Goal: Complete application form: Complete application form

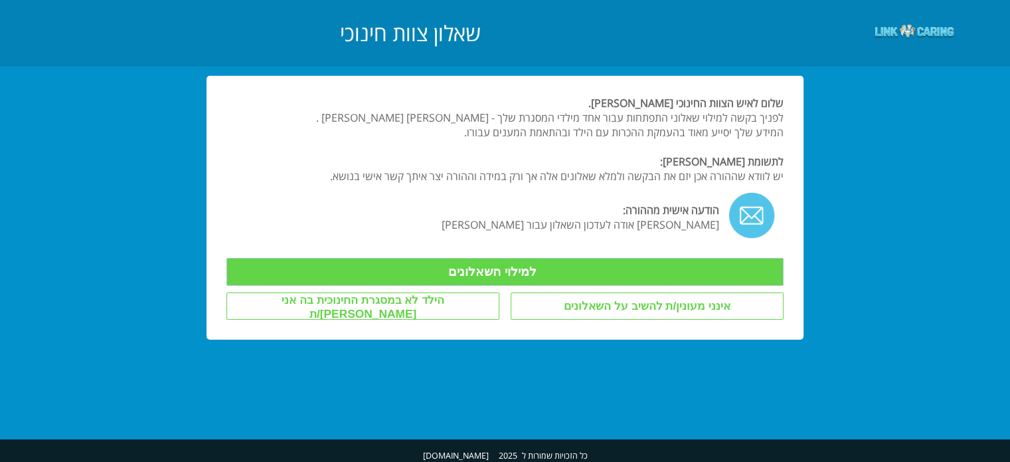
click at [453, 268] on input "למילוי השאלונים" at bounding box center [504, 272] width 557 height 28
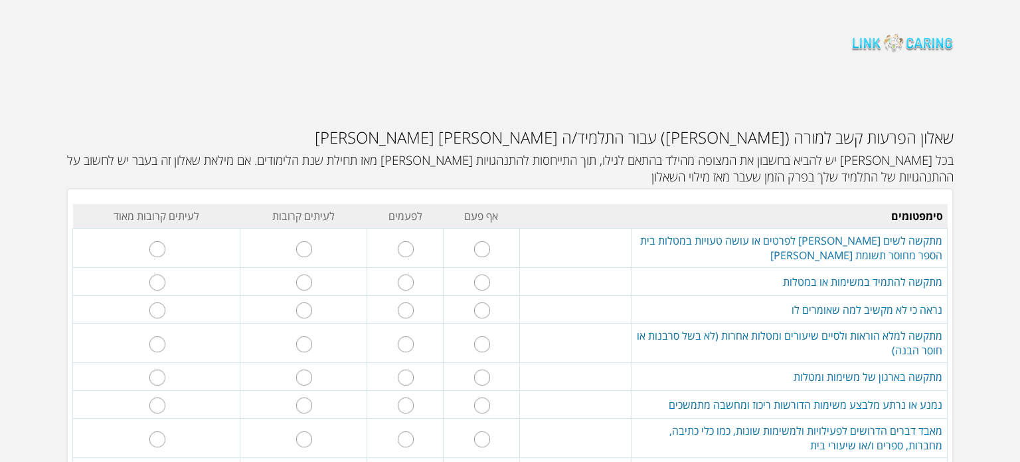
click at [412, 251] on input "radio" at bounding box center [406, 249] width 16 height 16
radio input "true"
click at [410, 280] on input "radio" at bounding box center [406, 282] width 16 height 16
radio input "true"
click at [481, 315] on input "radio" at bounding box center [482, 310] width 16 height 16
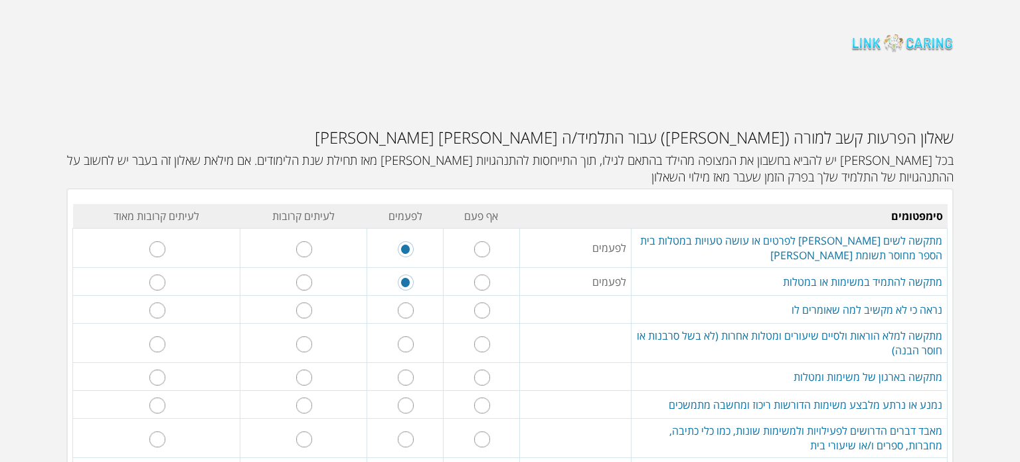
radio input "true"
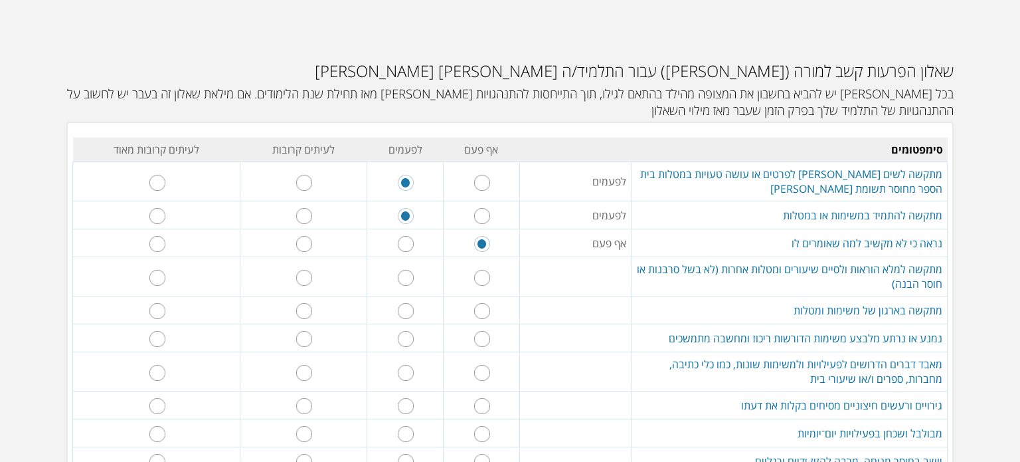
click at [406, 276] on input "radio" at bounding box center [406, 278] width 16 height 16
radio input "true"
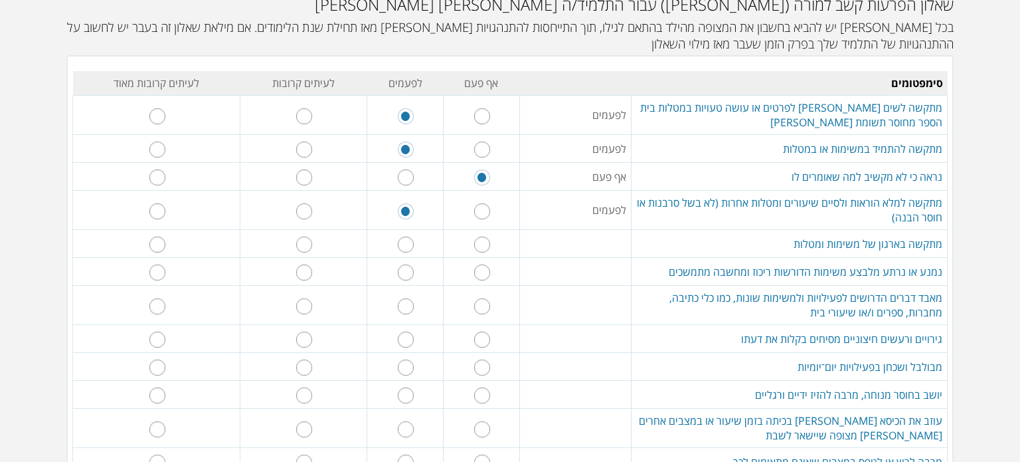
click at [482, 246] on input "radio" at bounding box center [482, 244] width 16 height 16
radio input "true"
click at [406, 273] on input "radio" at bounding box center [406, 272] width 16 height 16
radio input "true"
click at [410, 306] on input "radio" at bounding box center [406, 306] width 16 height 16
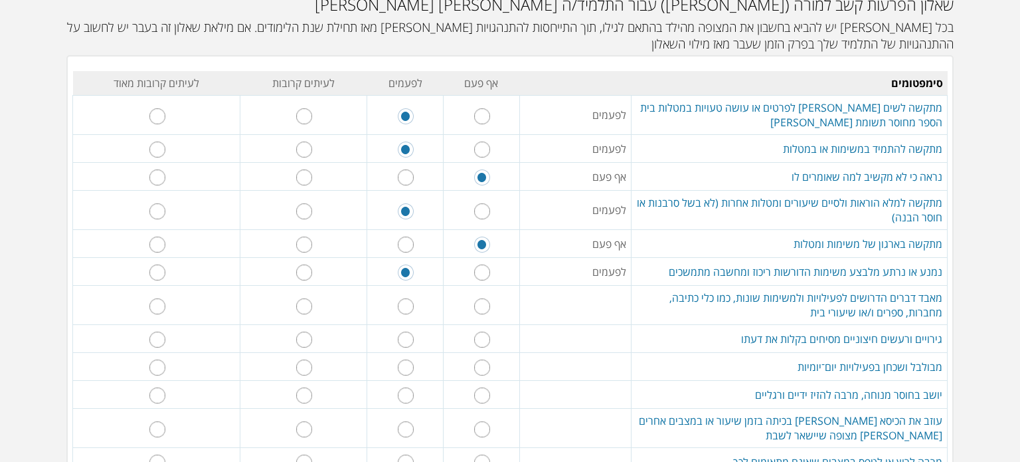
radio input "true"
click at [311, 341] on input "radio" at bounding box center [304, 339] width 16 height 16
radio input "true"
click at [480, 369] on input "radio" at bounding box center [482, 367] width 16 height 16
radio input "true"
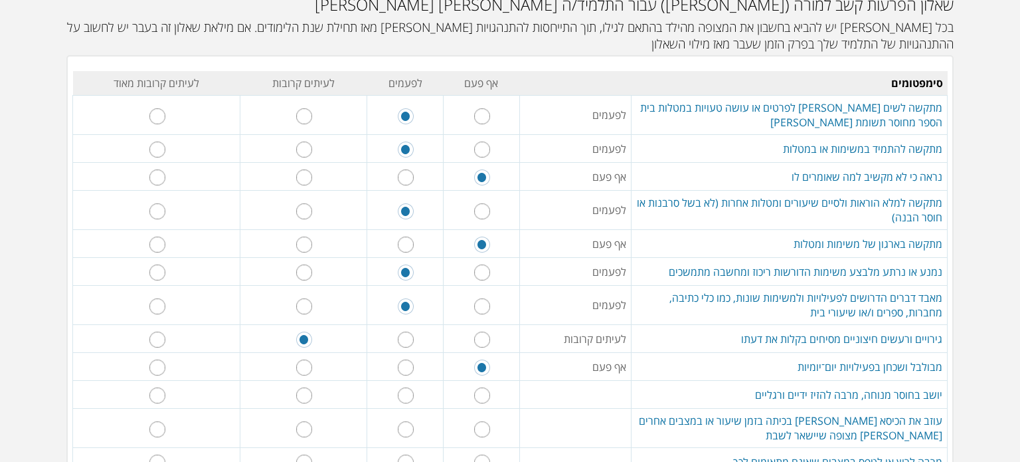
scroll to position [199, 0]
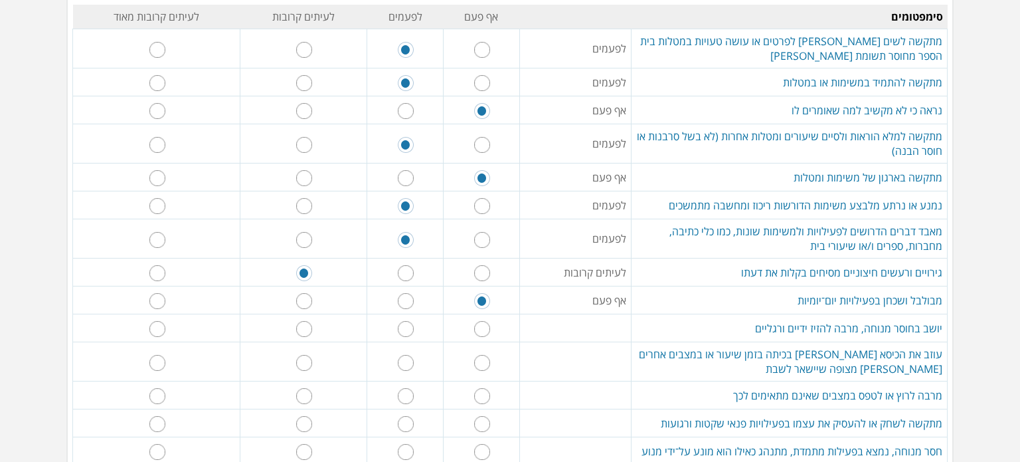
click at [478, 331] on input "radio" at bounding box center [482, 329] width 16 height 16
radio input "true"
click at [479, 359] on input "radio" at bounding box center [482, 363] width 16 height 16
radio input "true"
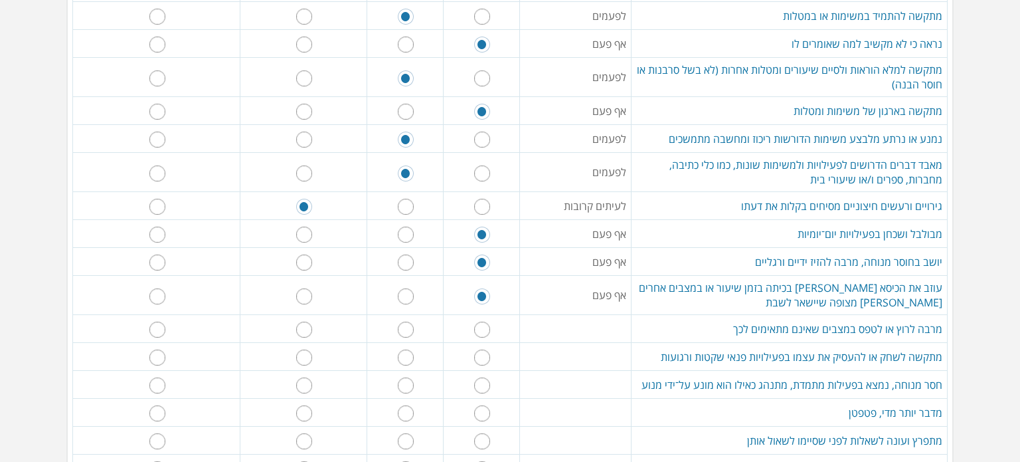
click at [478, 326] on input "radio" at bounding box center [482, 329] width 16 height 16
radio input "true"
click at [479, 353] on input "radio" at bounding box center [482, 357] width 16 height 16
radio input "true"
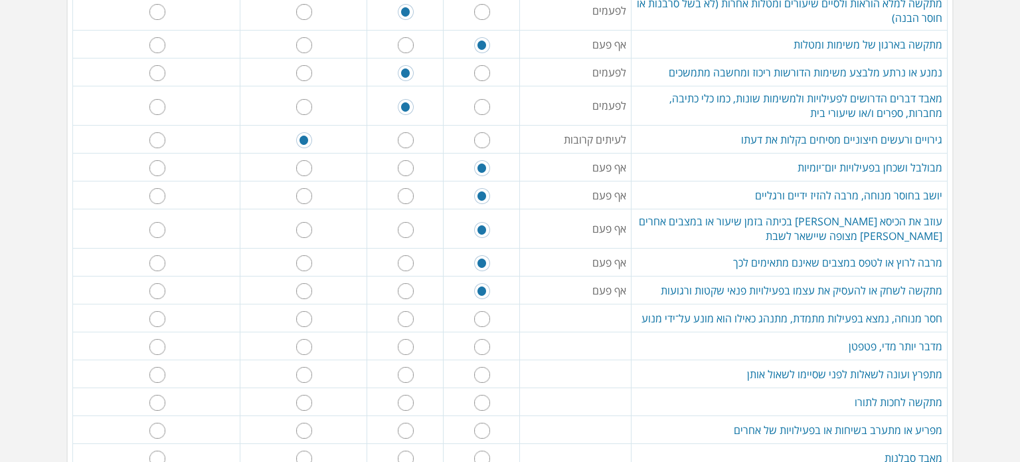
click at [480, 319] on input "radio" at bounding box center [482, 319] width 16 height 16
radio input "true"
click at [483, 347] on input "radio" at bounding box center [482, 347] width 16 height 16
radio input "true"
click at [312, 371] on input "radio" at bounding box center [304, 375] width 16 height 16
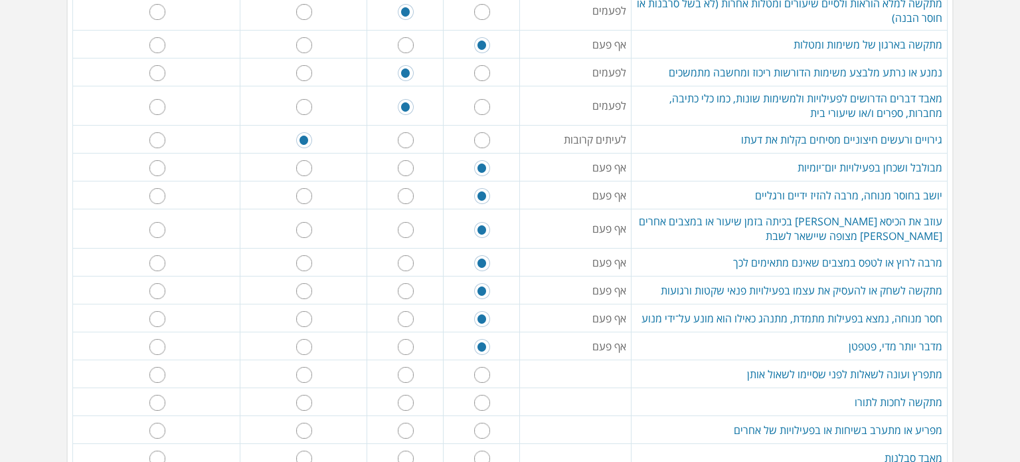
radio input "true"
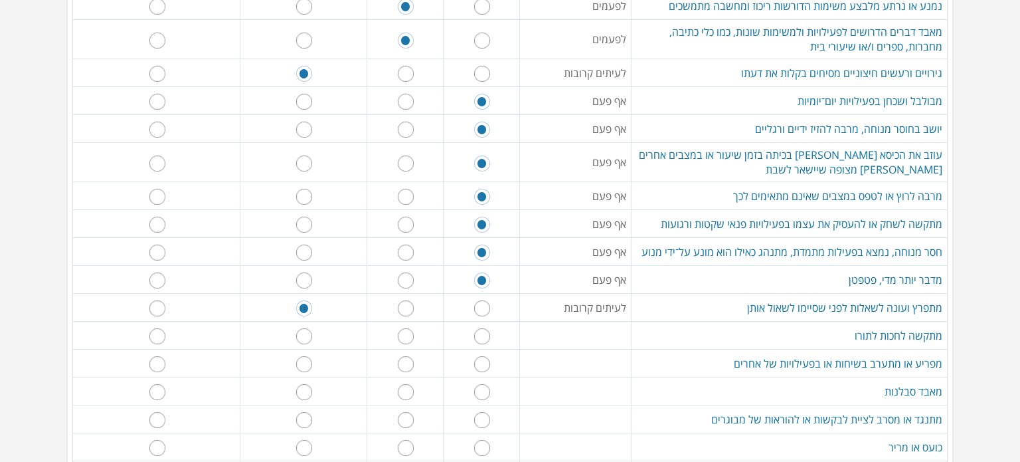
click at [412, 332] on input "radio" at bounding box center [406, 336] width 16 height 16
radio input "true"
click at [477, 360] on input "radio" at bounding box center [482, 364] width 16 height 16
radio input "true"
click at [479, 388] on input "radio" at bounding box center [482, 392] width 16 height 16
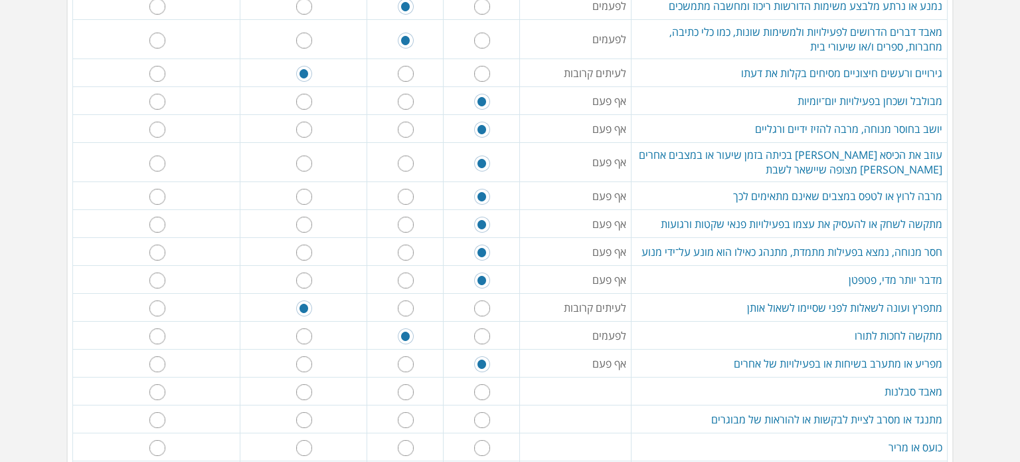
radio input "true"
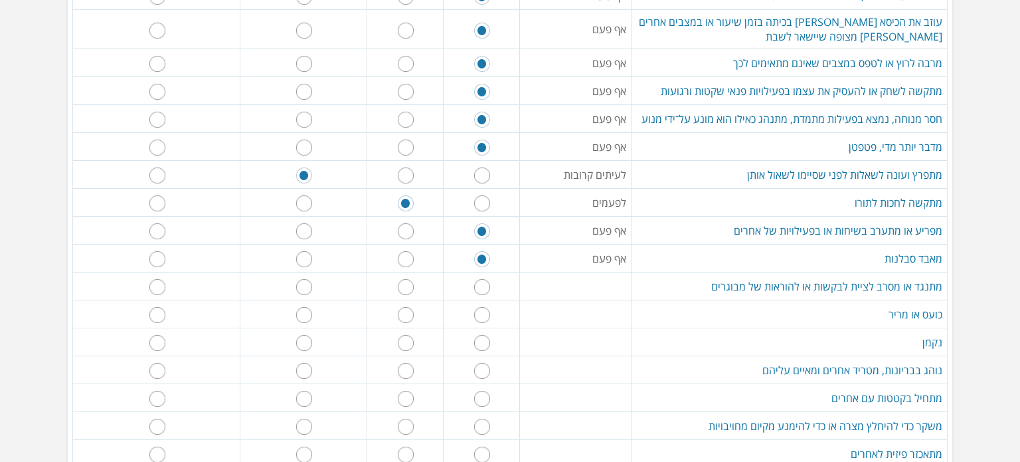
scroll to position [598, 0]
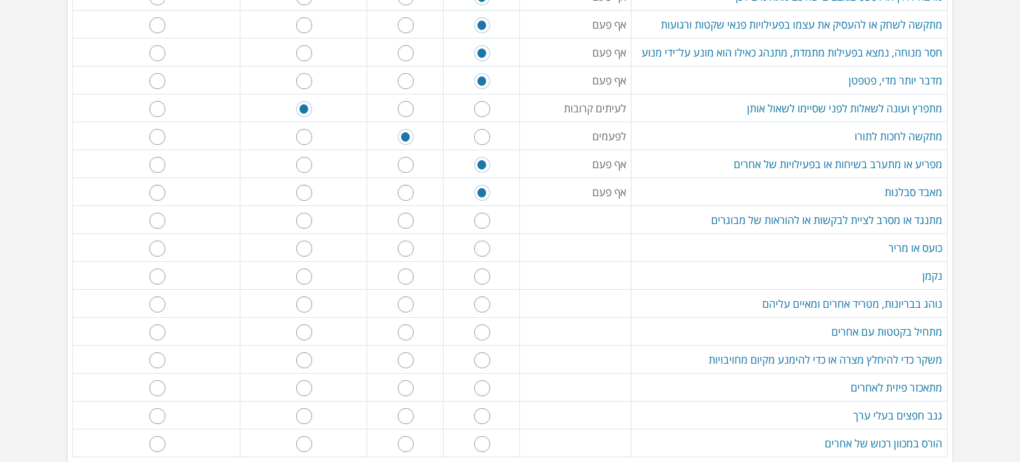
click at [482, 214] on input "radio" at bounding box center [482, 221] width 16 height 16
radio input "true"
click at [486, 245] on input "radio" at bounding box center [482, 248] width 16 height 16
radio input "true"
click at [480, 278] on input "radio" at bounding box center [482, 276] width 16 height 16
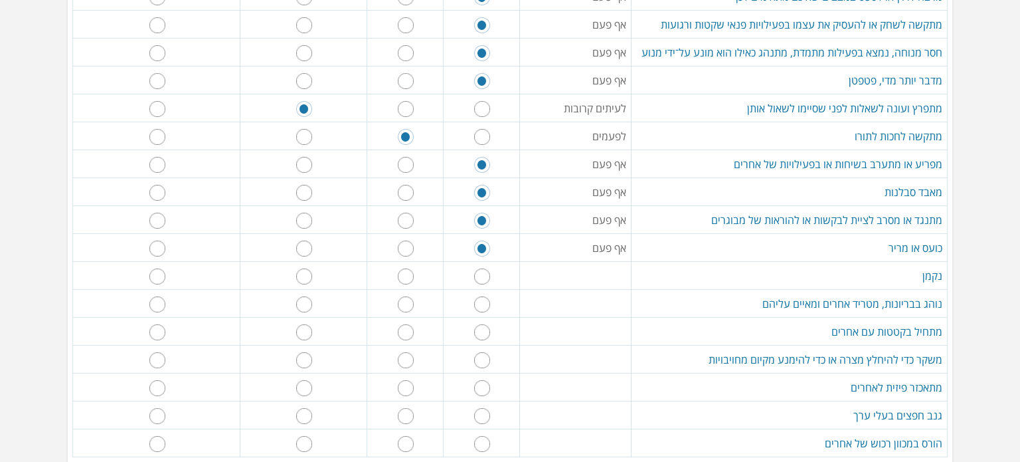
radio input "true"
click at [482, 300] on input "radio" at bounding box center [482, 304] width 16 height 16
radio input "true"
click at [487, 329] on input "radio" at bounding box center [482, 332] width 16 height 16
radio input "true"
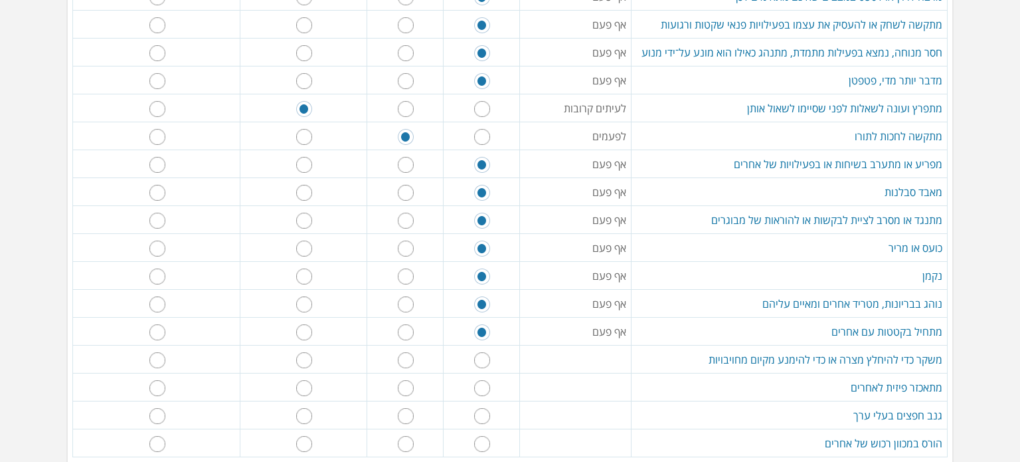
click at [482, 356] on input "radio" at bounding box center [482, 360] width 16 height 16
radio input "true"
drag, startPoint x: 483, startPoint y: 377, endPoint x: 484, endPoint y: 386, distance: 9.3
click at [483, 380] on input "radio" at bounding box center [482, 388] width 16 height 16
radio input "true"
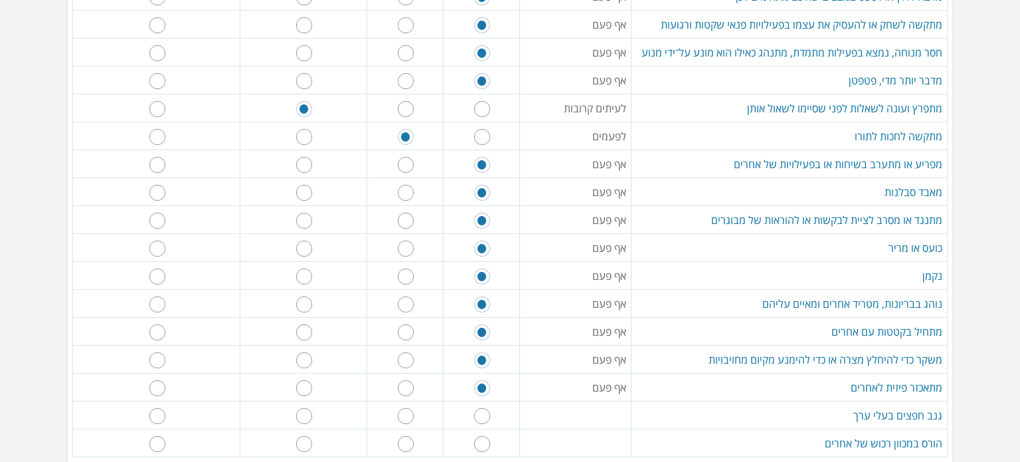
drag, startPoint x: 484, startPoint y: 408, endPoint x: 484, endPoint y: 422, distance: 13.9
click at [484, 411] on input "radio" at bounding box center [482, 416] width 16 height 16
radio input "true"
click at [481, 439] on input "radio" at bounding box center [482, 444] width 16 height 16
radio input "true"
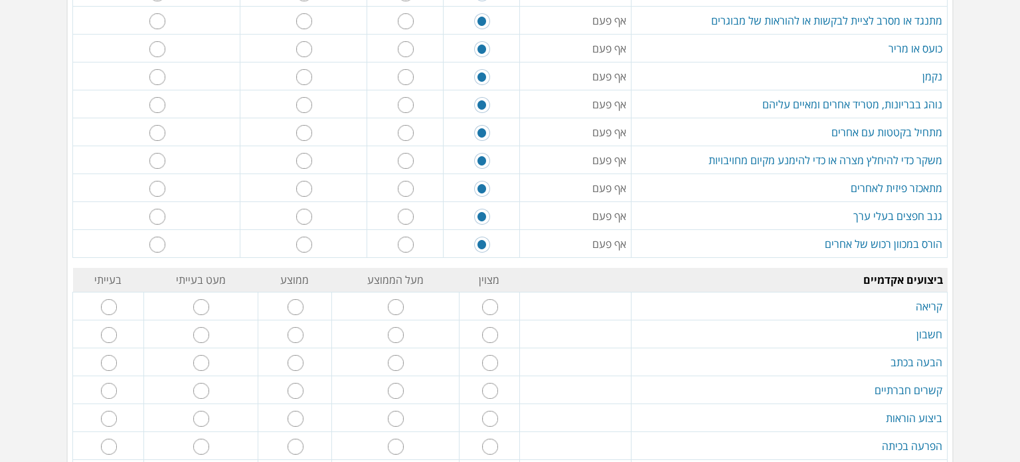
scroll to position [863, 0]
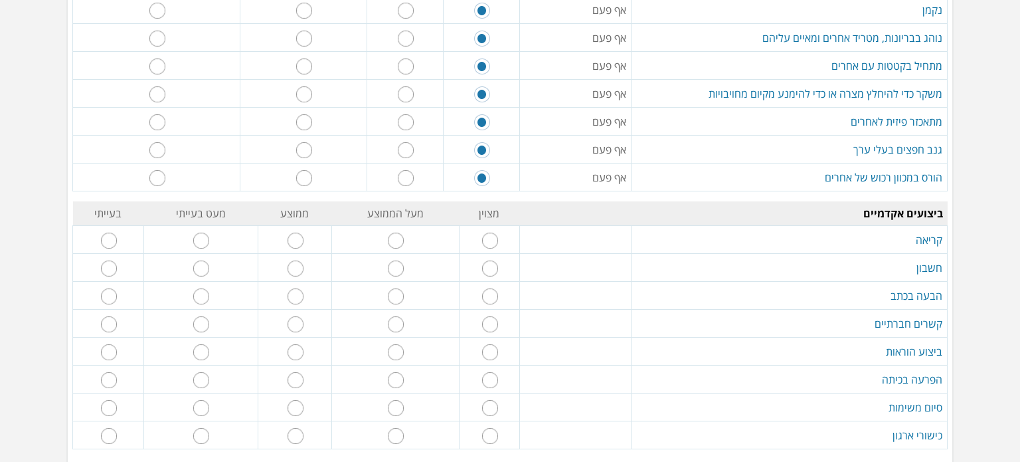
click at [302, 232] on input "radio" at bounding box center [296, 240] width 16 height 16
radio input "true"
click at [209, 260] on input "radio" at bounding box center [201, 268] width 16 height 16
radio input "true"
click at [300, 266] on input "radio" at bounding box center [296, 268] width 16 height 16
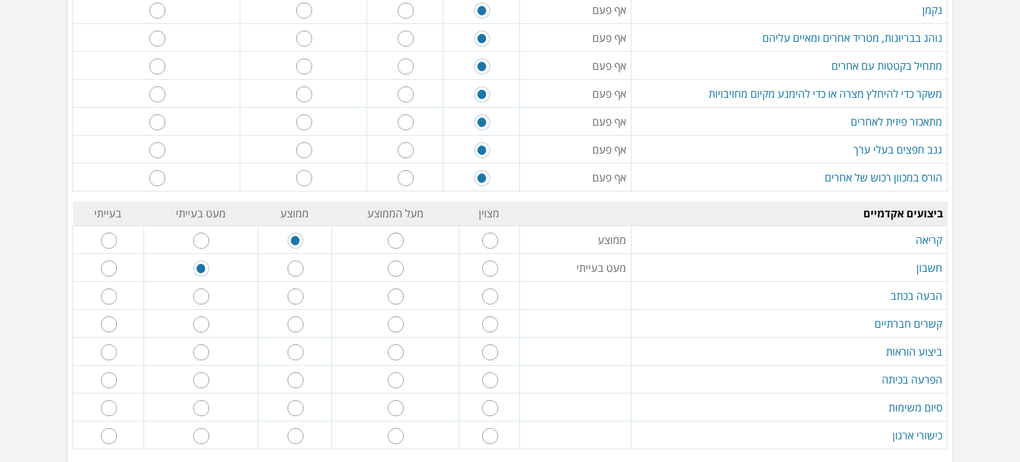
radio input "true"
click at [117, 290] on input "radio" at bounding box center [109, 296] width 16 height 16
radio input "true"
click at [298, 318] on input "radio" at bounding box center [296, 324] width 16 height 16
radio input "true"
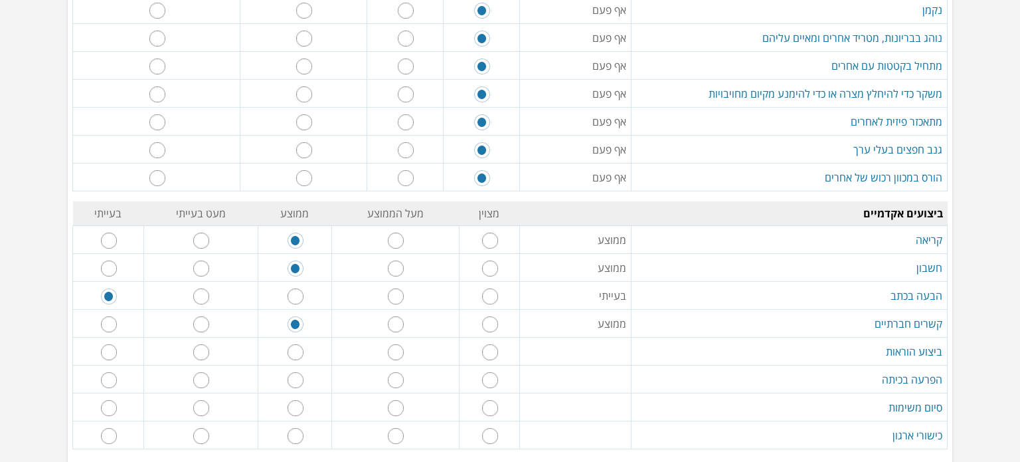
scroll to position [930, 0]
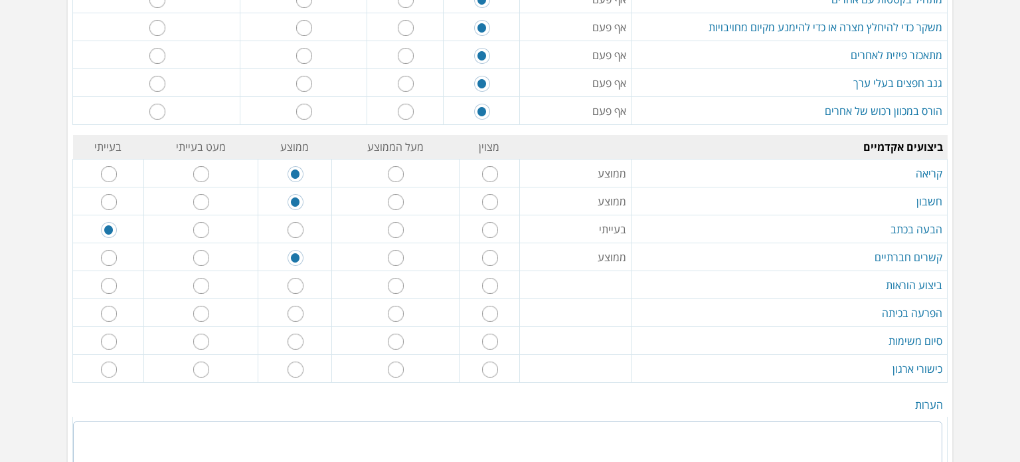
click at [298, 278] on input "radio" at bounding box center [296, 286] width 16 height 16
radio input "true"
click at [497, 310] on input "radio" at bounding box center [490, 314] width 16 height 16
radio input "true"
click at [490, 333] on input "radio" at bounding box center [490, 341] width 16 height 16
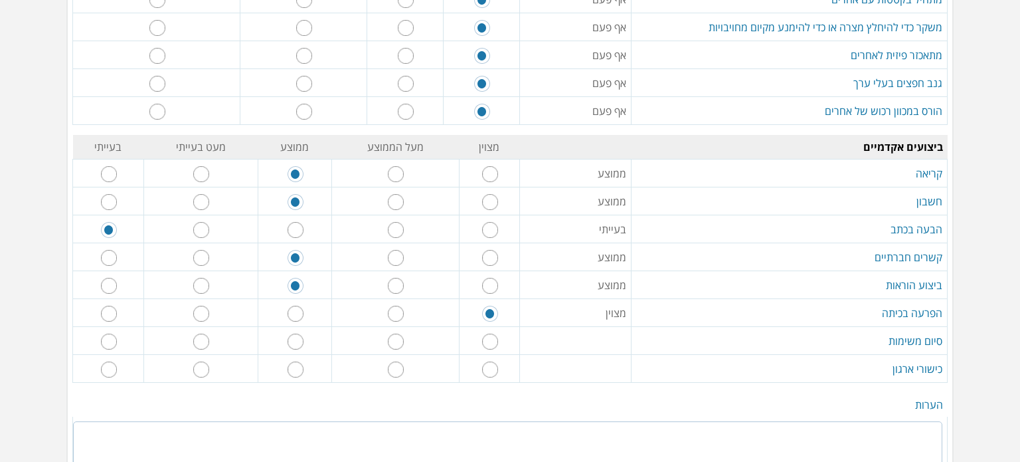
radio input "true"
click at [207, 365] on input "radio" at bounding box center [201, 369] width 16 height 16
radio input "true"
click at [293, 363] on input "radio" at bounding box center [296, 369] width 16 height 16
radio input "true"
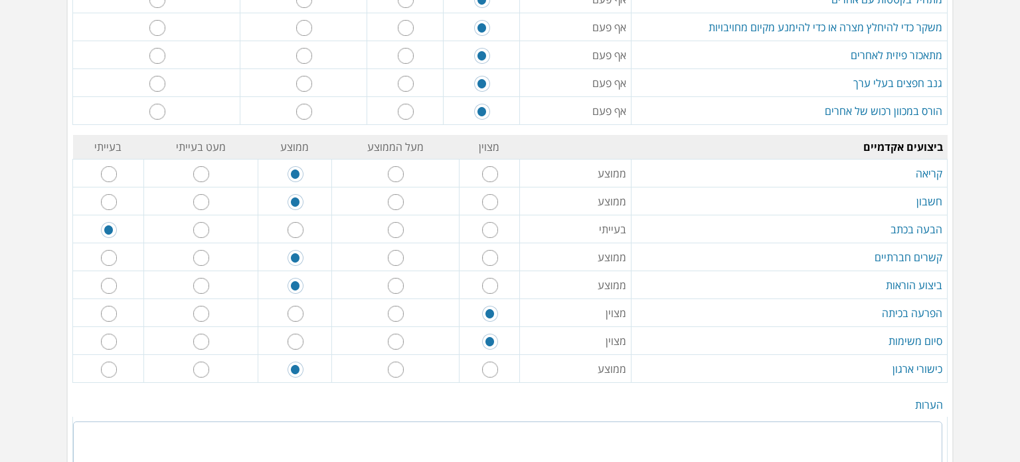
click at [205, 225] on input "radio" at bounding box center [201, 230] width 16 height 16
radio input "true"
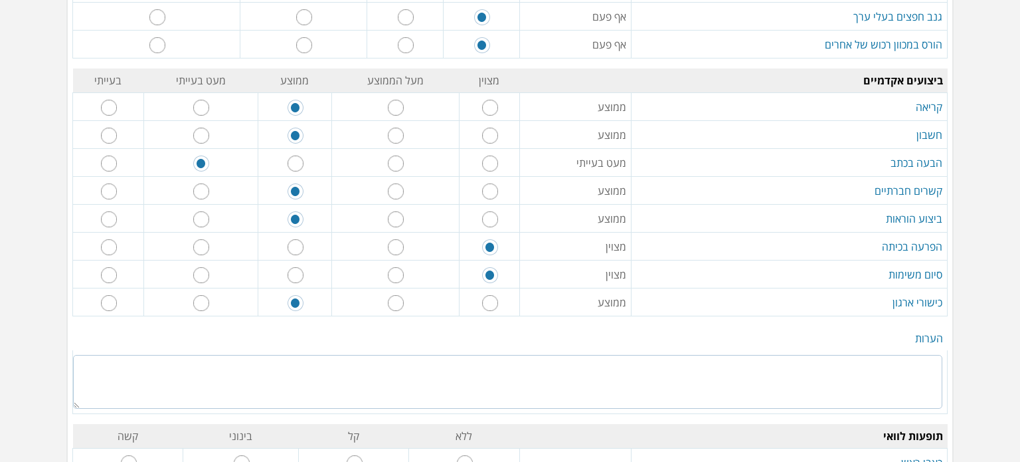
click at [117, 162] on input "radio" at bounding box center [109, 163] width 16 height 16
radio input "true"
click at [898, 374] on textarea at bounding box center [507, 382] width 869 height 54
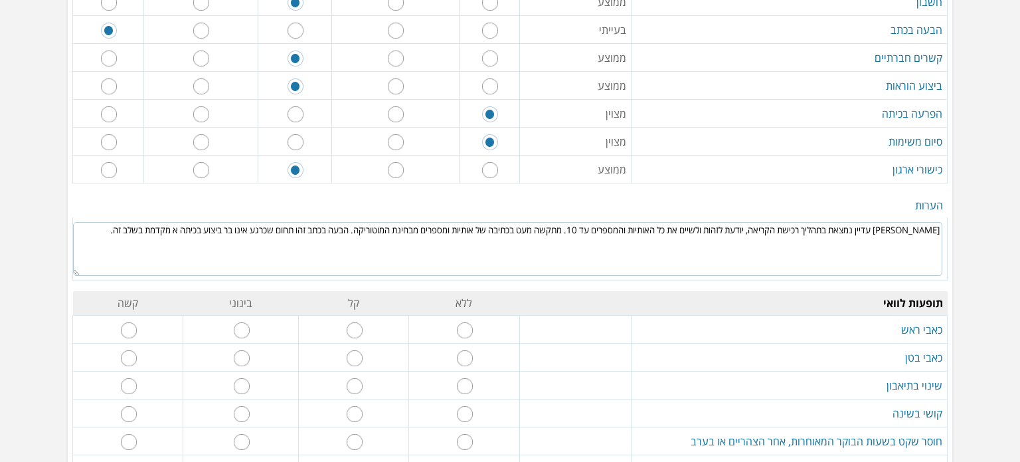
scroll to position [1196, 0]
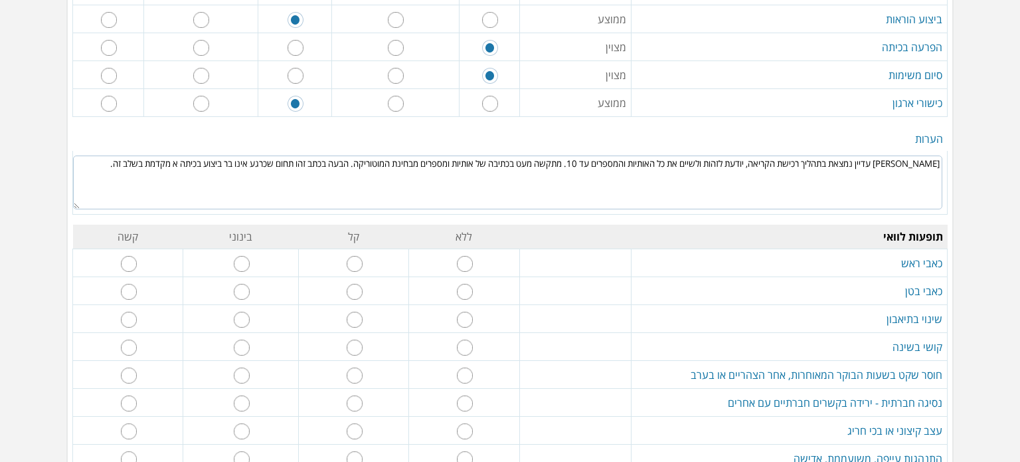
type textarea "[PERSON_NAME] עדיין נמצאת בתהליך רכישת הקריאה, יודעת לזהות ולשיים את כל האותיות…"
click at [465, 258] on input "radio" at bounding box center [465, 264] width 16 height 16
radio input "true"
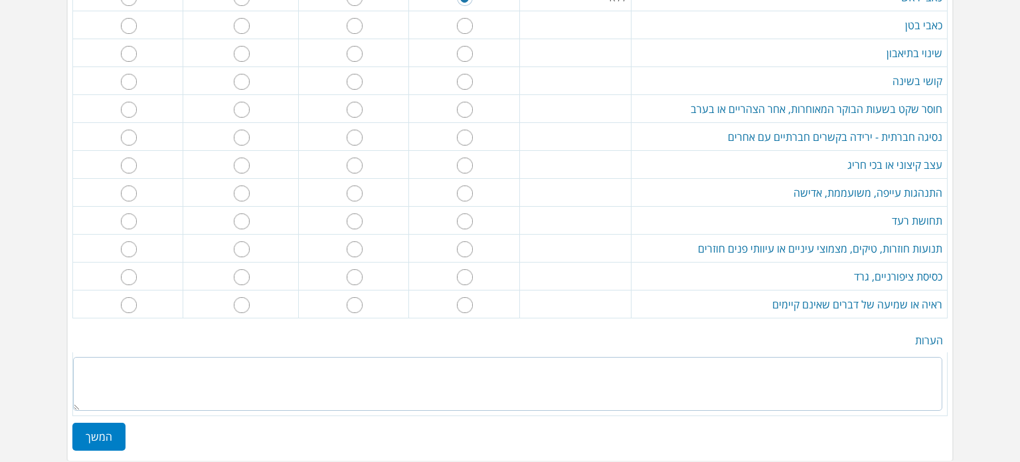
click at [683, 378] on textarea at bounding box center [507, 384] width 869 height 54
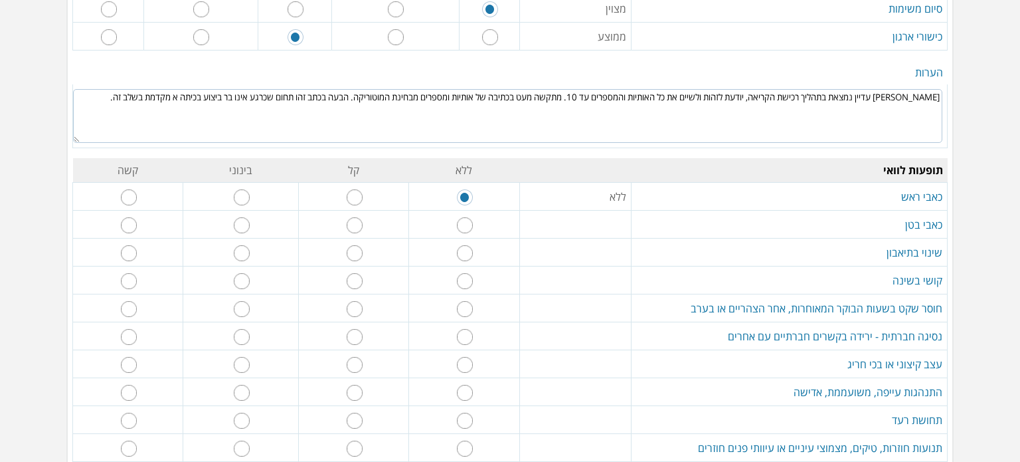
scroll to position [1196, 0]
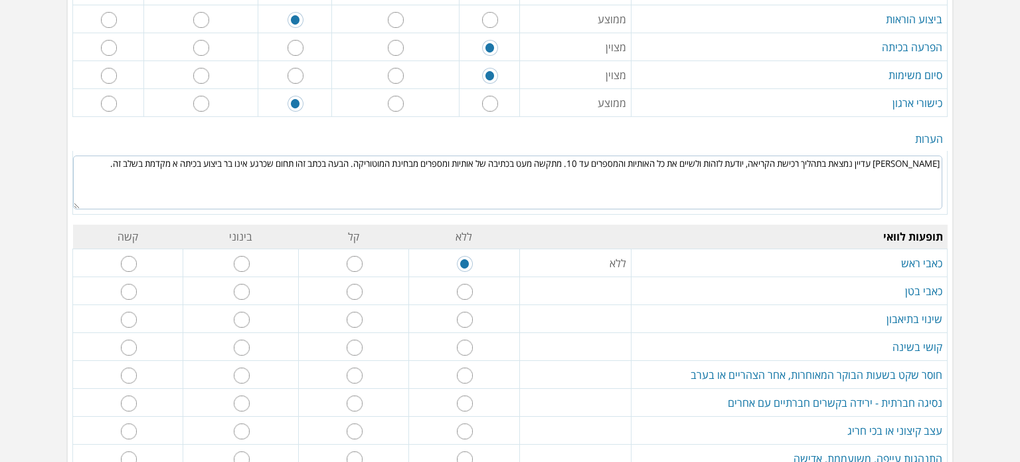
type textarea "כל הנ"ל עפ"י מה [PERSON_NAME] משתפת ומדווחת בכיתה."
click at [467, 288] on input "radio" at bounding box center [465, 292] width 16 height 16
radio input "true"
click at [469, 315] on input "radio" at bounding box center [465, 320] width 16 height 16
radio input "true"
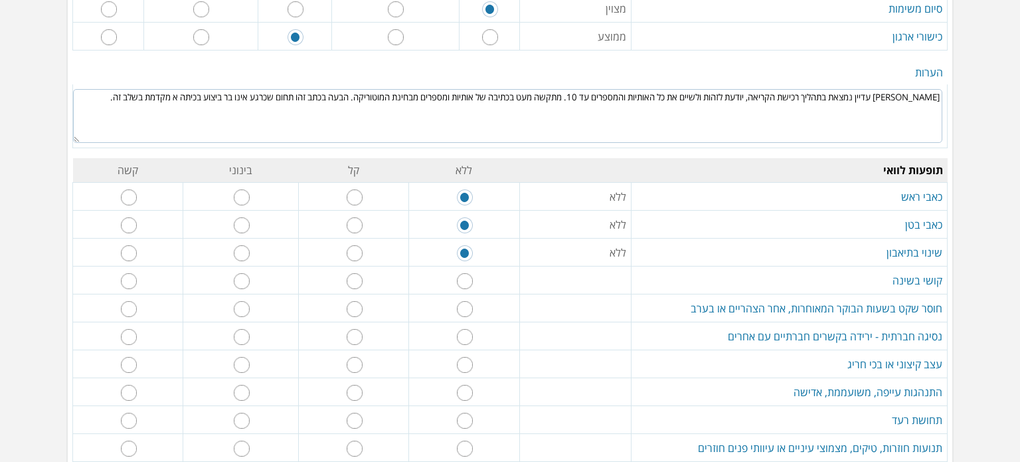
scroll to position [1395, 0]
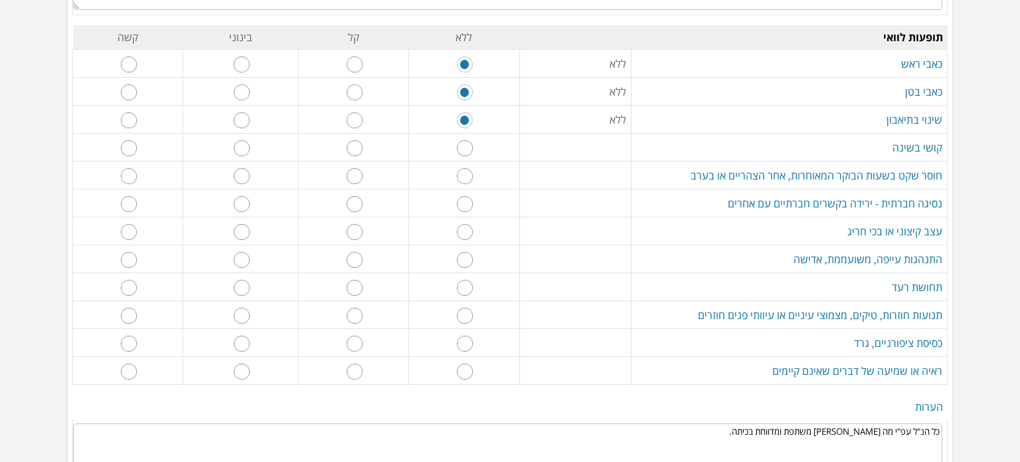
click at [462, 143] on input "radio" at bounding box center [465, 148] width 16 height 16
radio input "true"
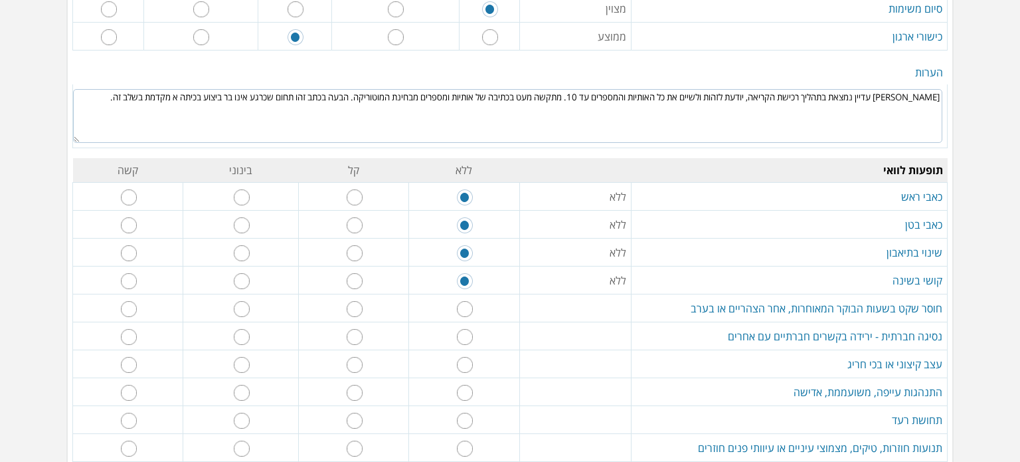
scroll to position [1328, 0]
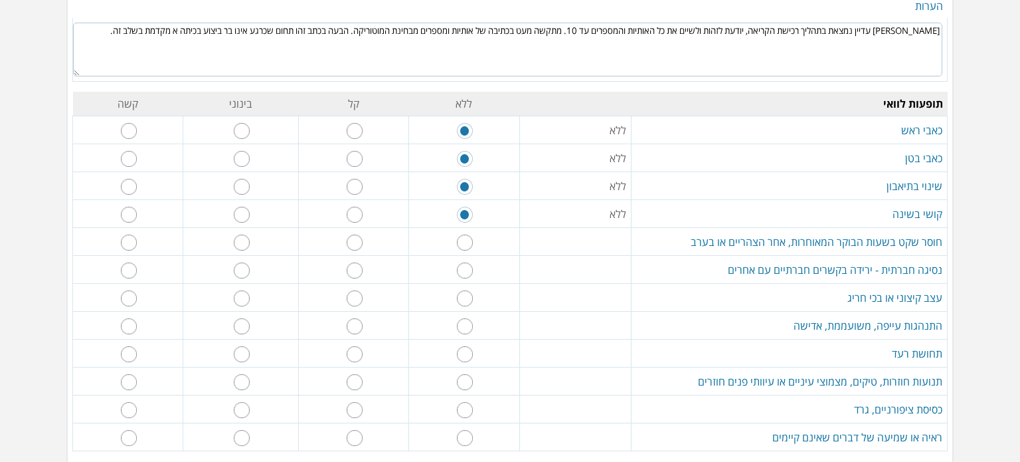
click at [468, 234] on input "radio" at bounding box center [465, 242] width 16 height 16
radio input "true"
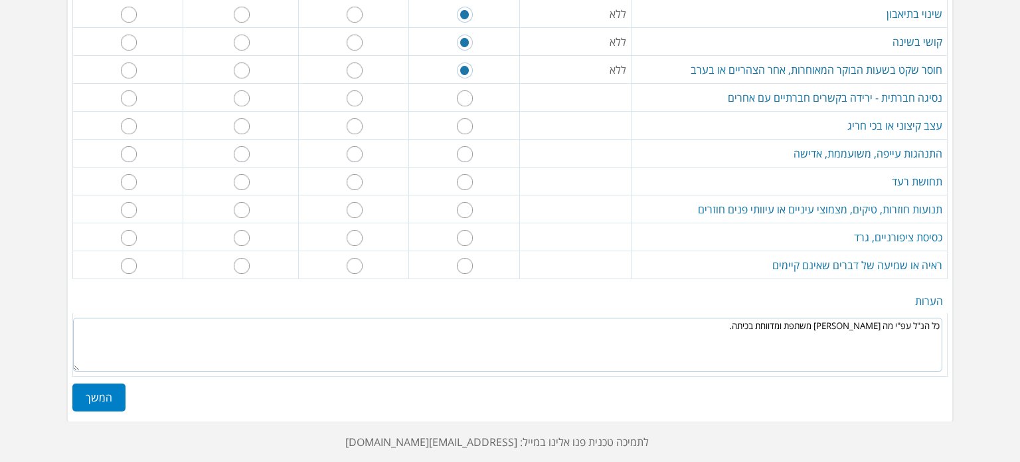
click at [753, 320] on textarea "כל הנ"ל עפ"י מה [PERSON_NAME] משתפת ומדווחת בכיתה." at bounding box center [507, 344] width 869 height 54
type textarea "כל הנ"ל עפ"י מה [PERSON_NAME] משתפת ומדווחת בכיתה במהלך יום הלימודים."
click at [459, 90] on input "radio" at bounding box center [465, 98] width 16 height 16
radio input "true"
click at [464, 118] on input "radio" at bounding box center [465, 126] width 16 height 16
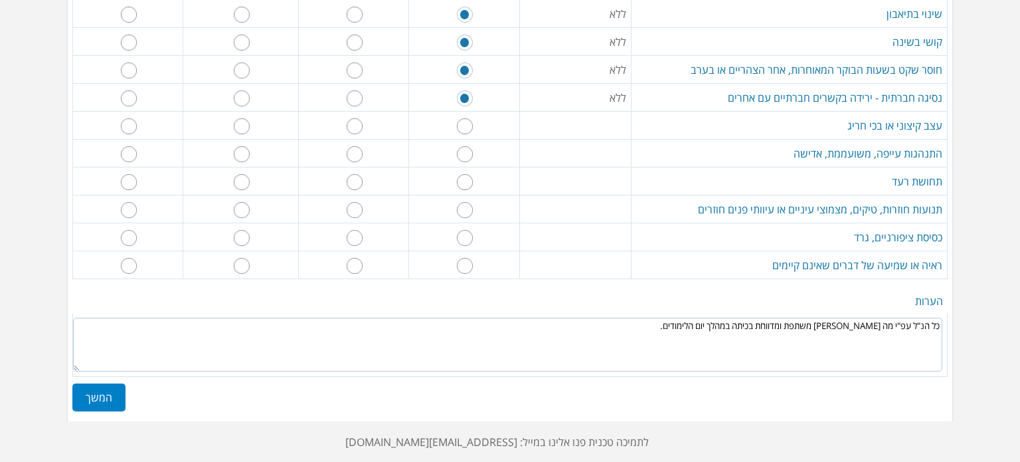
radio input "true"
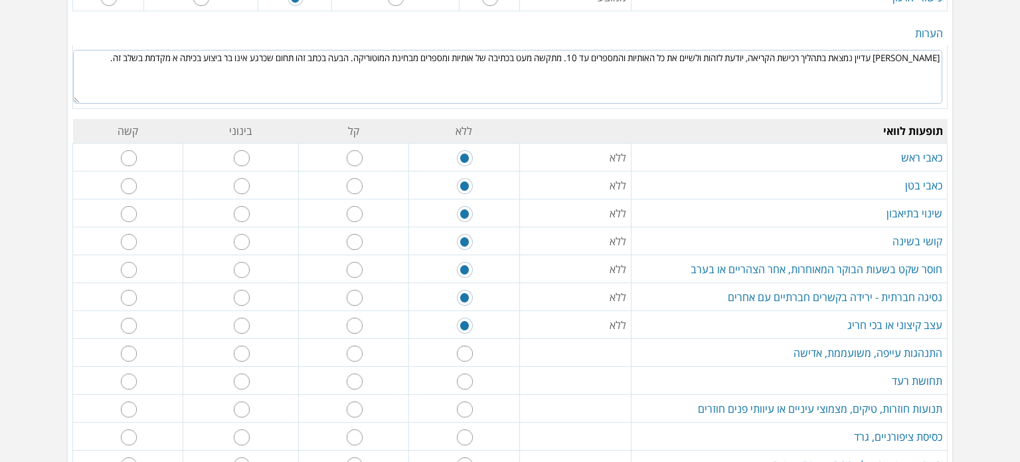
scroll to position [1368, 0]
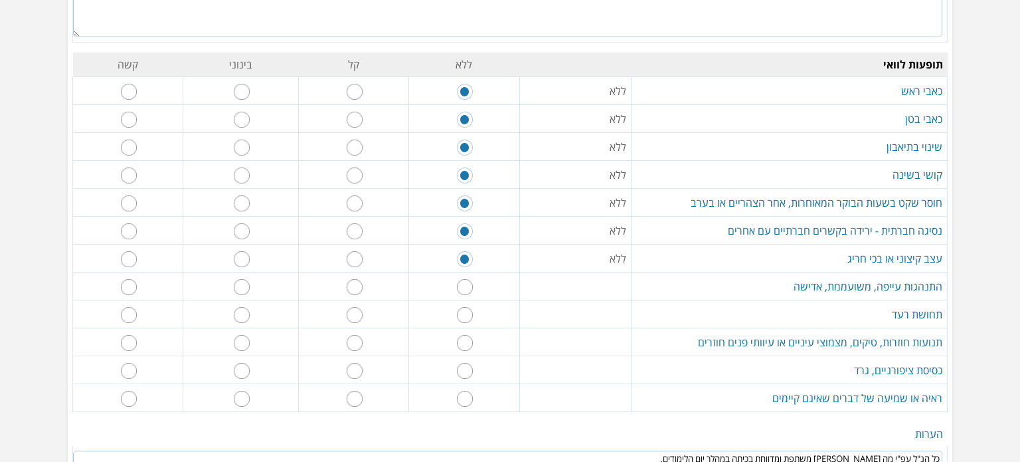
click at [361, 279] on input "radio" at bounding box center [355, 287] width 16 height 16
radio input "true"
click at [466, 307] on input "radio" at bounding box center [465, 315] width 16 height 16
radio input "true"
click at [464, 335] on input "radio" at bounding box center [465, 343] width 16 height 16
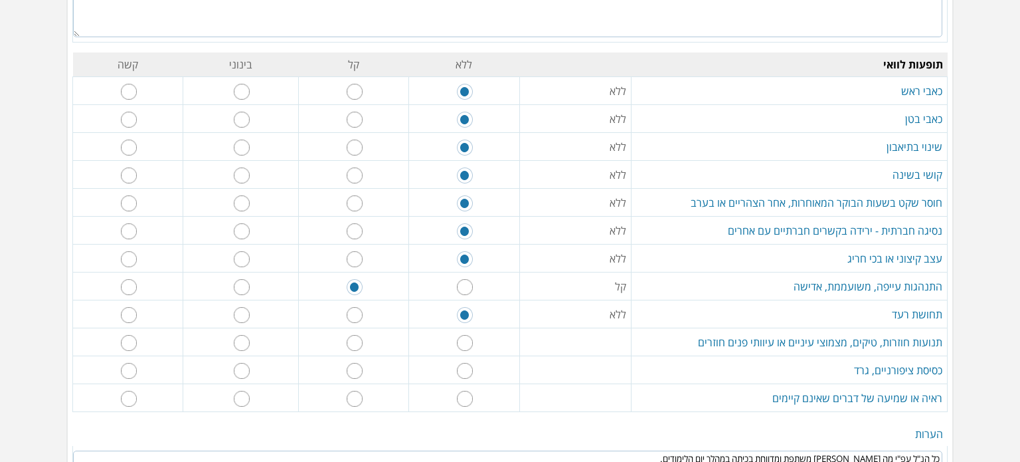
radio input "true"
click at [465, 363] on input "radio" at bounding box center [465, 371] width 16 height 16
radio input "true"
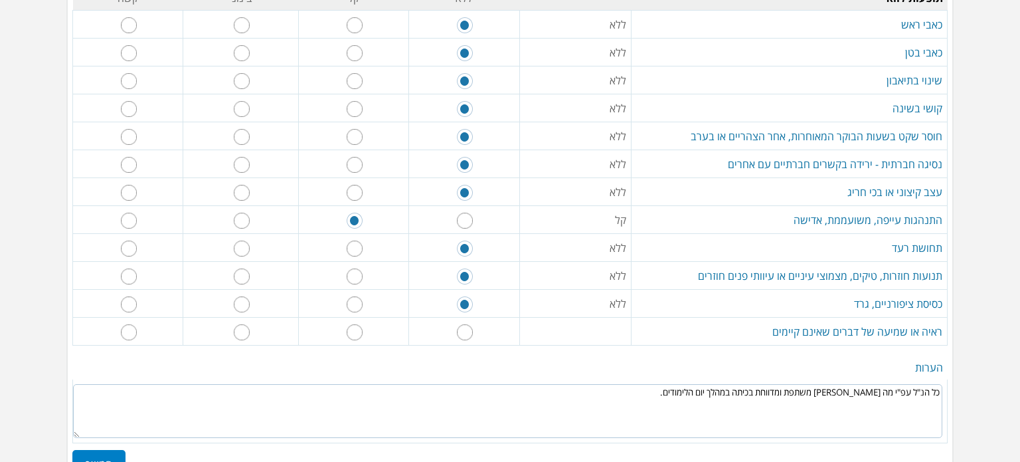
click at [465, 324] on input "radio" at bounding box center [465, 332] width 16 height 16
radio input "true"
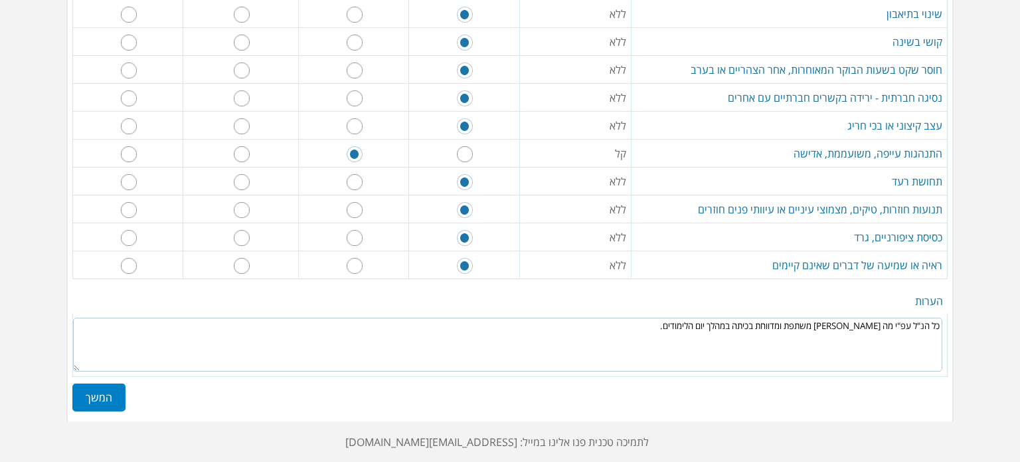
click at [93, 390] on label "המשך" at bounding box center [98, 397] width 53 height 28
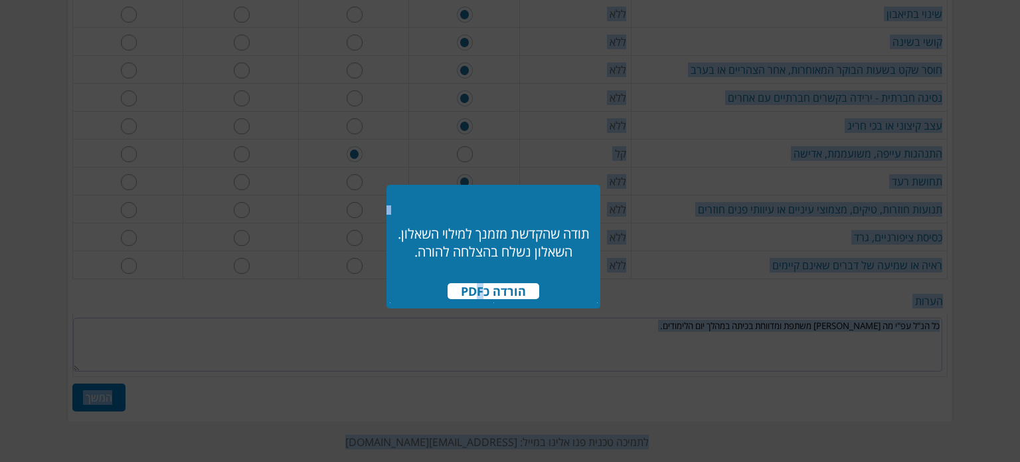
drag, startPoint x: 474, startPoint y: 293, endPoint x: 460, endPoint y: 364, distance: 72.4
click at [455, 343] on div at bounding box center [510, 231] width 1020 height 462
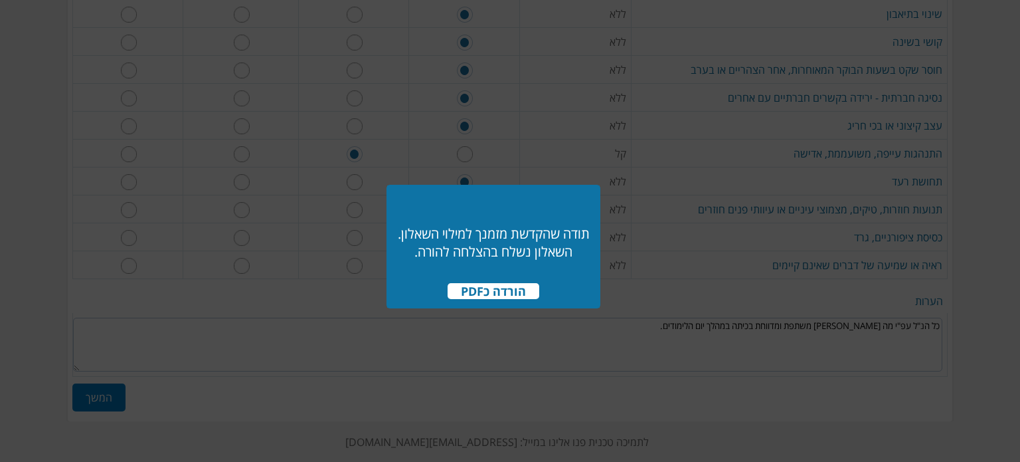
click at [489, 297] on span "הורדה כPDF" at bounding box center [494, 291] width 92 height 16
